Goal: Information Seeking & Learning: Learn about a topic

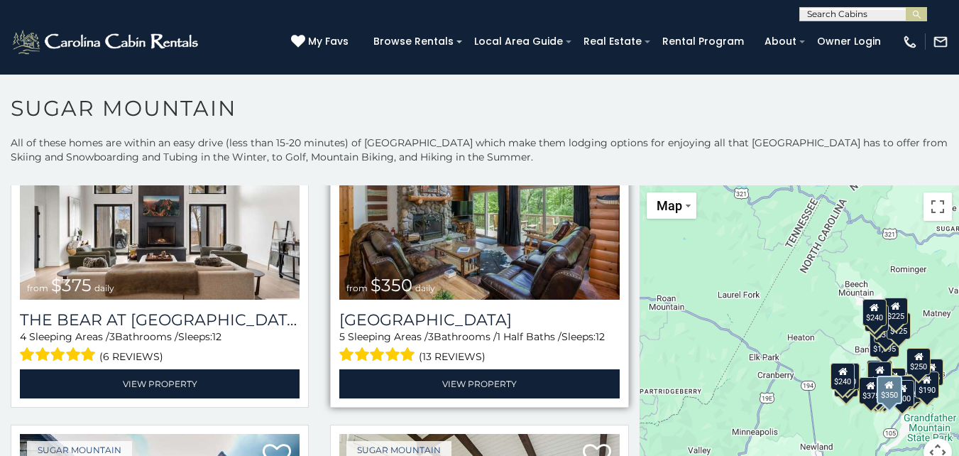
scroll to position [213, 0]
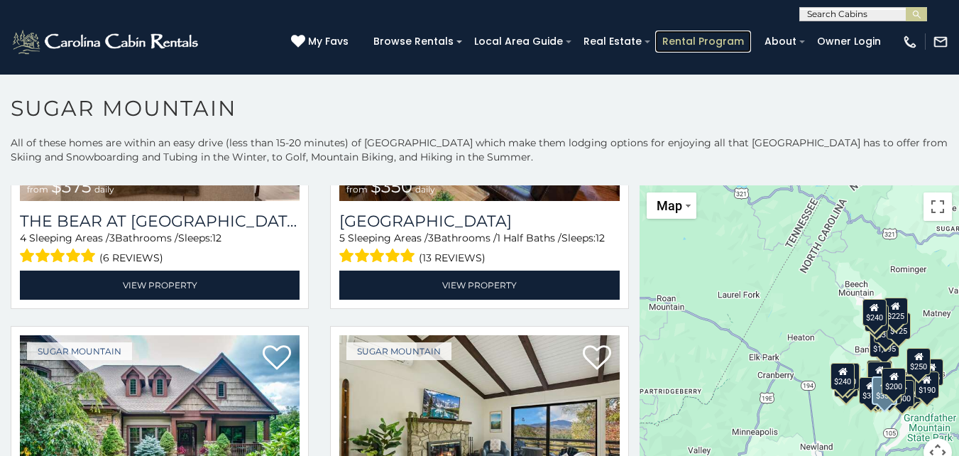
click at [737, 45] on link "Rental Program" at bounding box center [703, 42] width 96 height 22
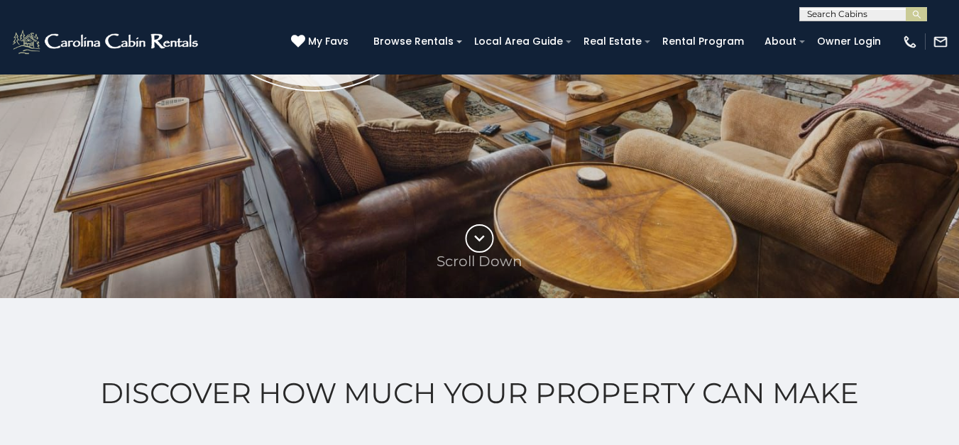
scroll to position [497, 0]
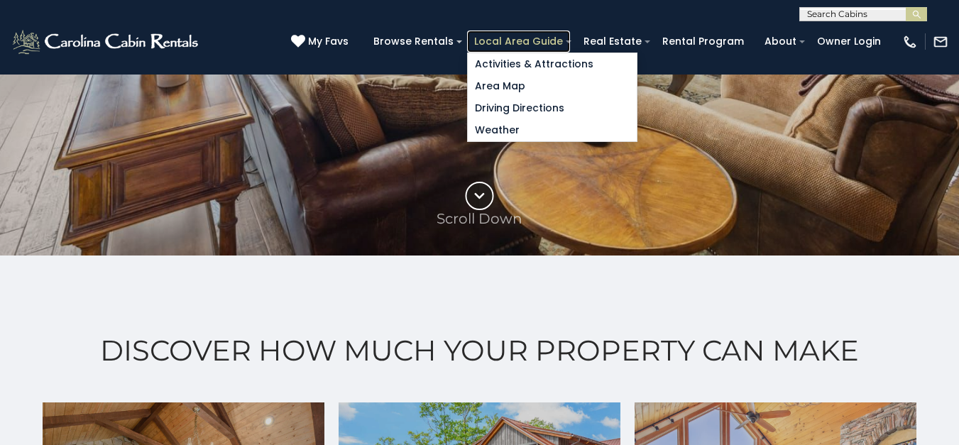
click at [519, 40] on link "Local Area Guide" at bounding box center [518, 42] width 103 height 22
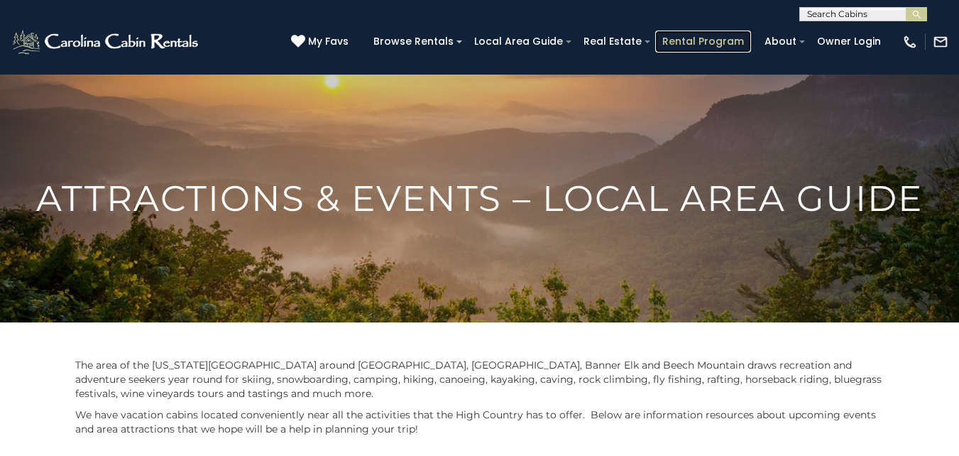
click at [751, 35] on link "Rental Program" at bounding box center [703, 42] width 96 height 22
